Goal: Feedback & Contribution: Submit feedback/report problem

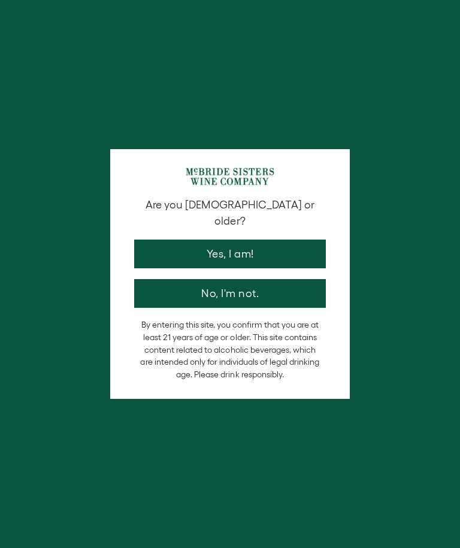
click at [247, 240] on button "Yes, I am!" at bounding box center [230, 254] width 192 height 29
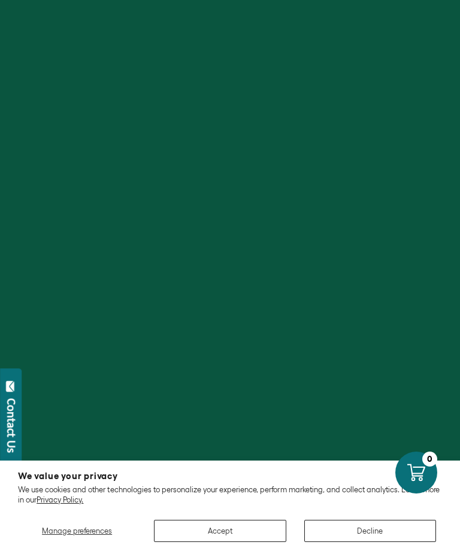
click at [228, 539] on button "Accept" at bounding box center [220, 531] width 132 height 22
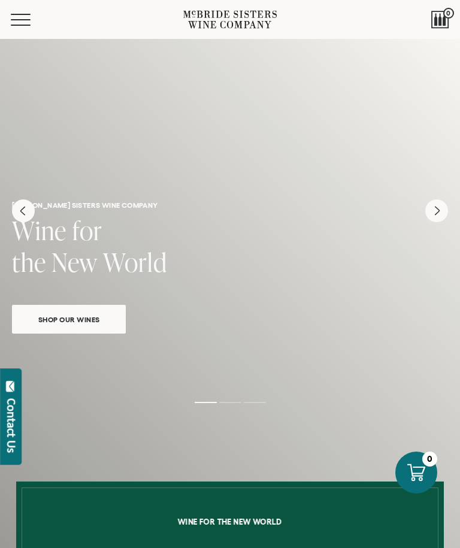
click at [440, 210] on icon "Next" at bounding box center [436, 211] width 23 height 23
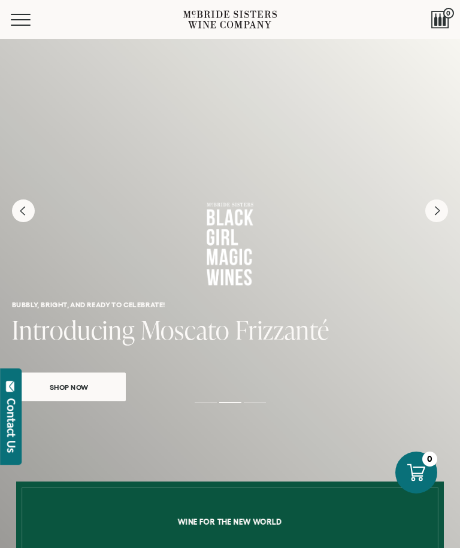
click at [26, 220] on icon "Previous" at bounding box center [23, 211] width 23 height 23
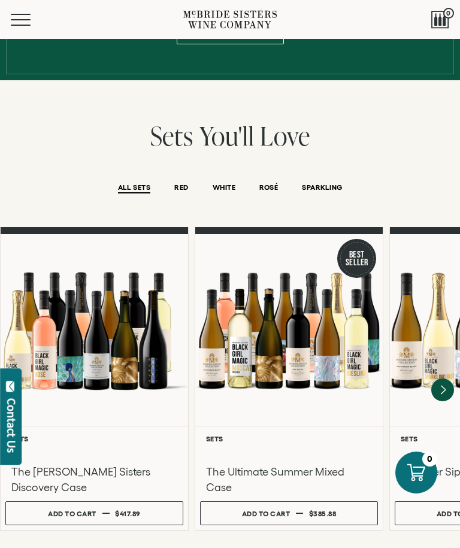
scroll to position [726, 0]
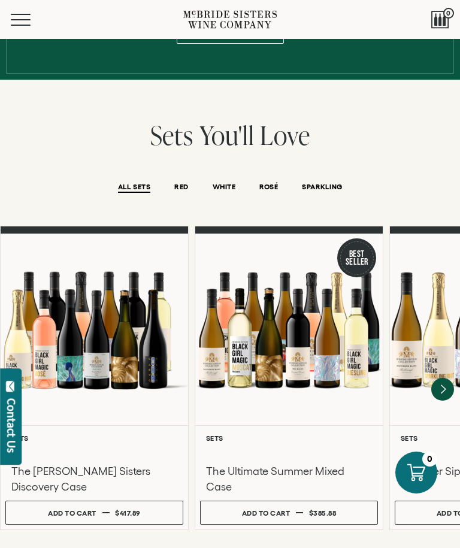
click at [277, 183] on span "ROSÉ" at bounding box center [268, 188] width 19 height 10
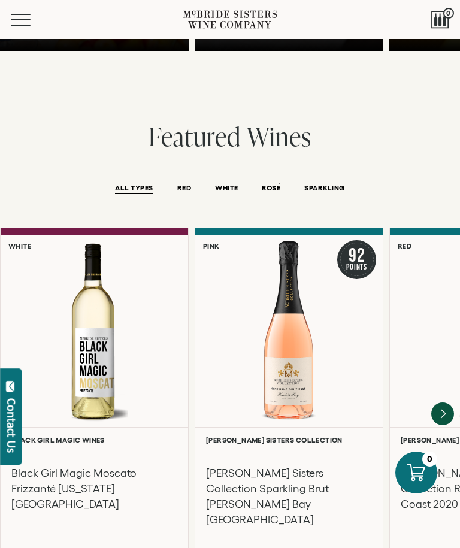
scroll to position [2135, 0]
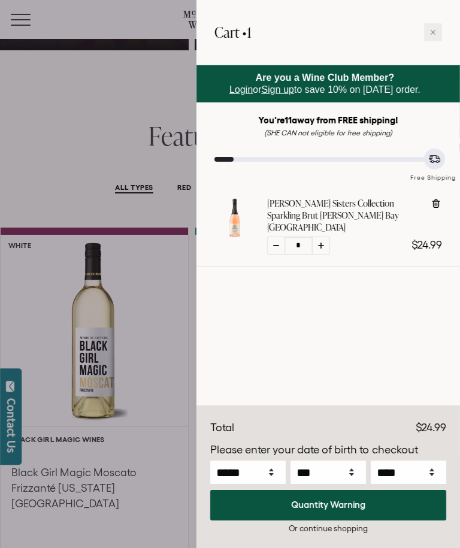
click at [428, 37] on div at bounding box center [433, 32] width 18 height 18
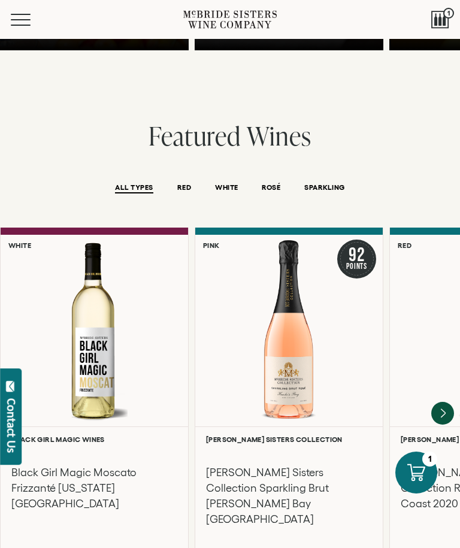
click at [445, 17] on div at bounding box center [440, 20] width 18 height 18
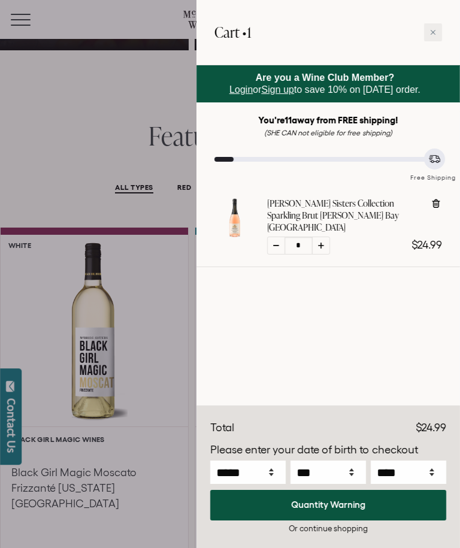
click at [434, 31] on icon at bounding box center [433, 32] width 6 height 6
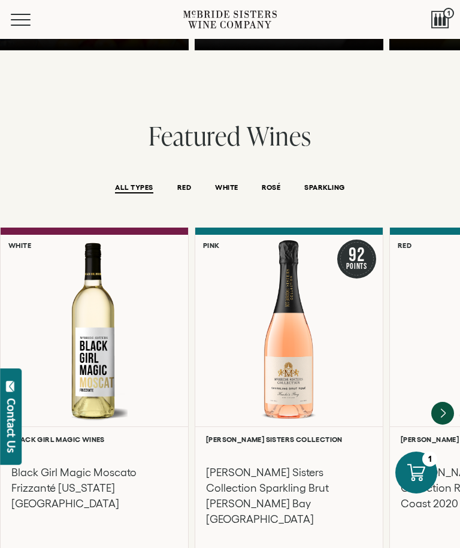
click at [20, 14] on span "Mobile Menu Trigger" at bounding box center [21, 14] width 20 height 1
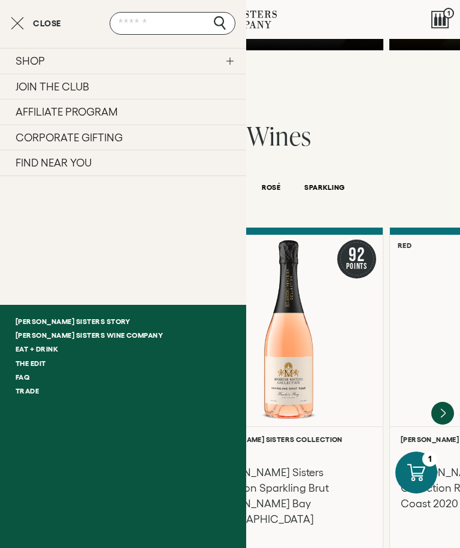
click at [75, 165] on link "FIND NEAR YOU" at bounding box center [123, 163] width 246 height 26
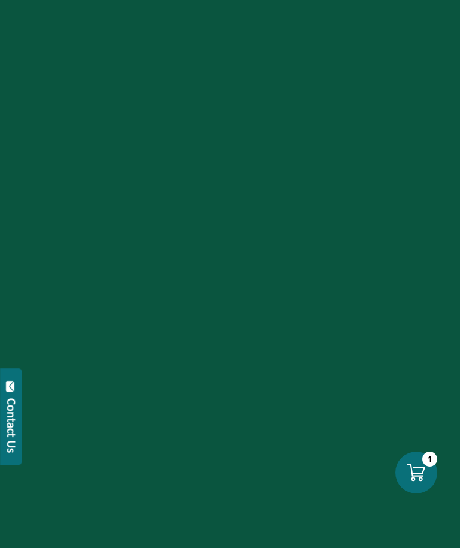
click at [6, 424] on div "Contact Us" at bounding box center [11, 425] width 12 height 55
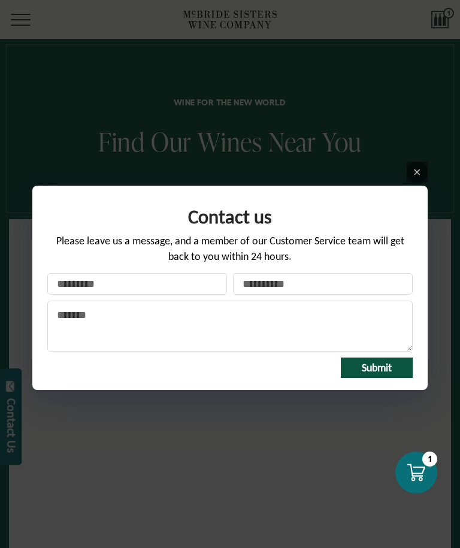
click at [109, 288] on input "Your name" at bounding box center [137, 284] width 180 height 22
type input "*********"
click at [276, 285] on input "Your email *" at bounding box center [323, 284] width 180 height 22
type input "**********"
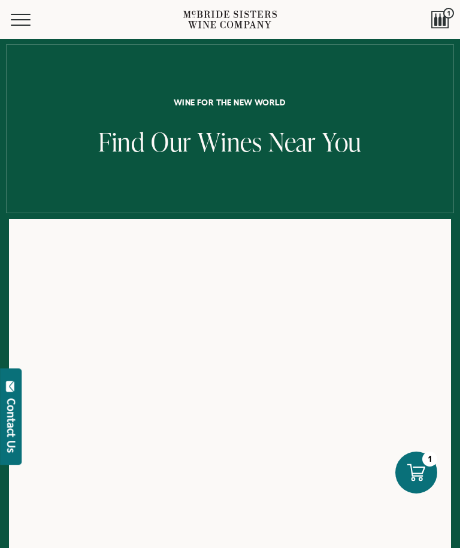
click at [15, 430] on div "Contact Us" at bounding box center [11, 425] width 12 height 55
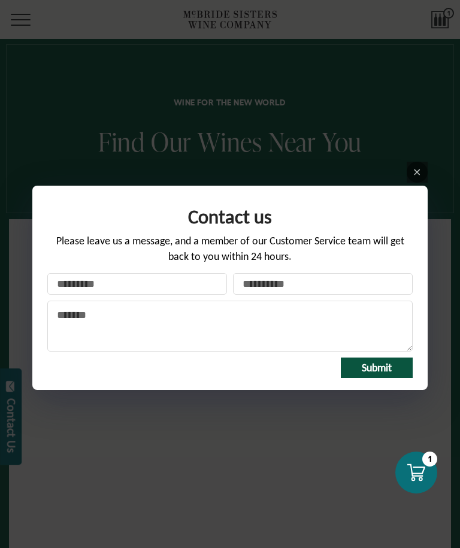
click at [119, 321] on textarea "Message" at bounding box center [230, 326] width 366 height 51
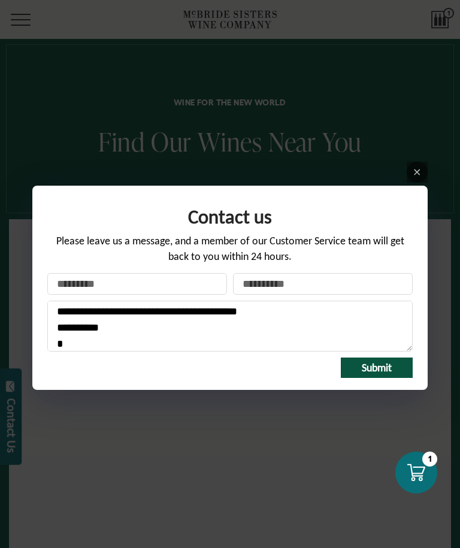
scroll to position [36, 0]
type textarea "**********"
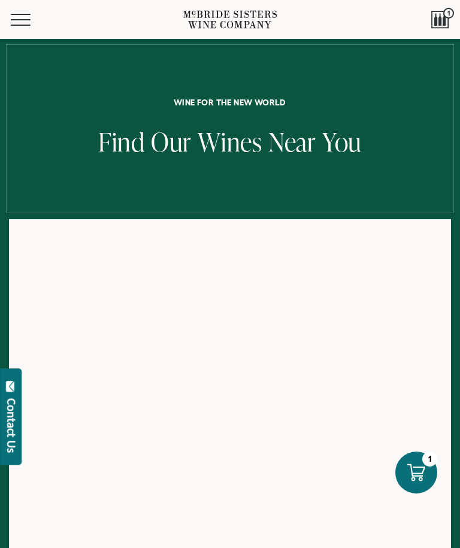
scroll to position [0, 0]
click at [14, 428] on div "Contact Us" at bounding box center [11, 425] width 12 height 55
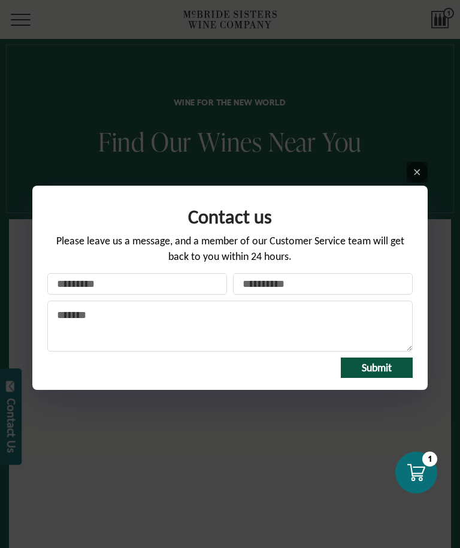
click at [140, 287] on input "Your name" at bounding box center [137, 284] width 180 height 22
type input "*********"
type input "**********"
click at [142, 327] on textarea "Message" at bounding box center [230, 326] width 366 height 51
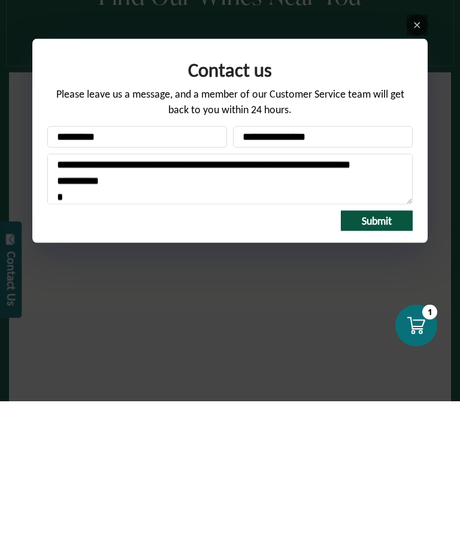
scroll to position [20, 0]
type textarea "**********"
click at [385, 361] on span "Submit" at bounding box center [377, 367] width 30 height 13
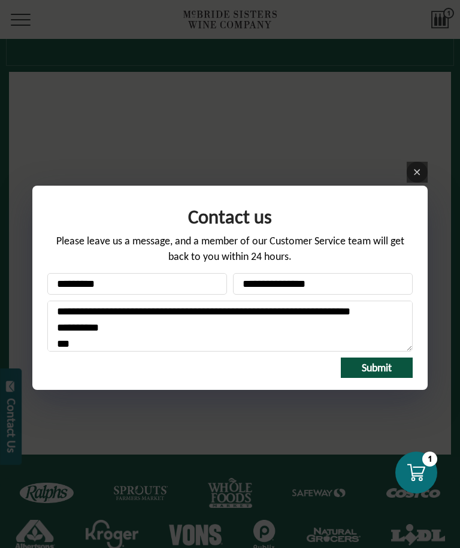
click at [380, 369] on span "Submit" at bounding box center [377, 367] width 30 height 13
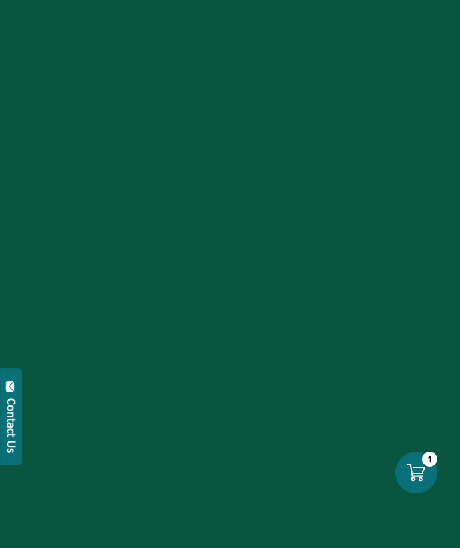
click at [10, 442] on div "Contact Us" at bounding box center [11, 425] width 12 height 55
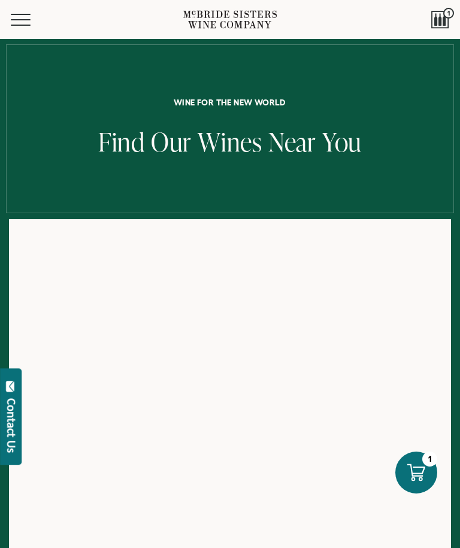
click at [439, 135] on div "Contact us Please leave us a message, and a member of our Customer Service team…" at bounding box center [230, 274] width 460 height 548
